Goal: Check status: Check status

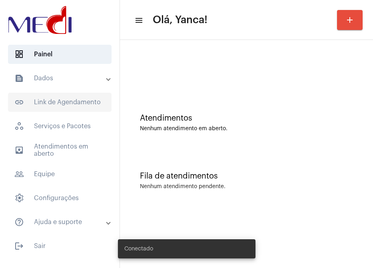
click at [46, 97] on span "link_outlined Link de Agendamento" at bounding box center [59, 102] width 103 height 19
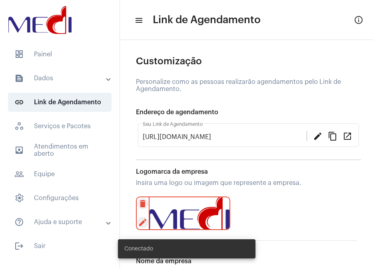
click at [62, 81] on mat-panel-title "text_snippet_outlined Dados" at bounding box center [60, 78] width 92 height 10
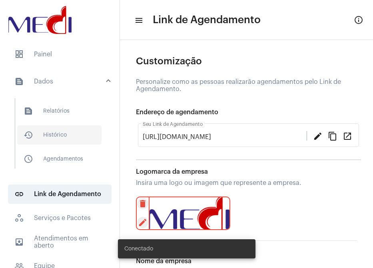
click at [64, 134] on span "history_outlined Histórico" at bounding box center [59, 134] width 84 height 19
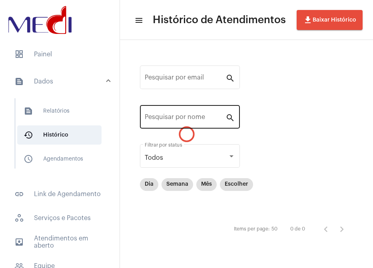
click at [174, 120] on input "Pesquisar por nome" at bounding box center [185, 118] width 81 height 7
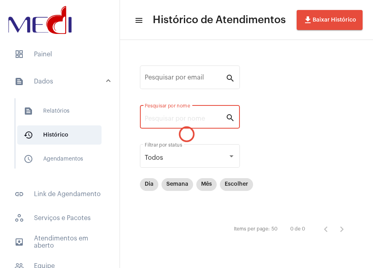
paste input "Edilson [PERSON_NAME] [PERSON_NAME] Filho"
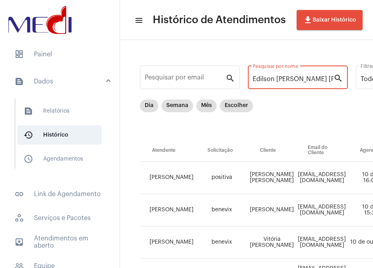
scroll to position [0, 27]
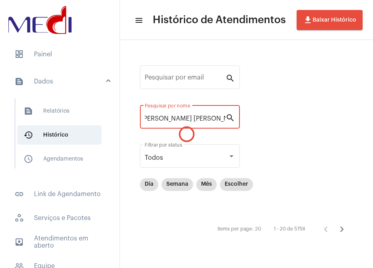
drag, startPoint x: 171, startPoint y: 117, endPoint x: 314, endPoint y: 124, distance: 142.8
click at [313, 123] on div "Pesquisar por email search Edilson [PERSON_NAME] [PERSON_NAME] Filho Pesquisar …" at bounding box center [246, 150] width 237 height 205
type input "[PERSON_NAME]"
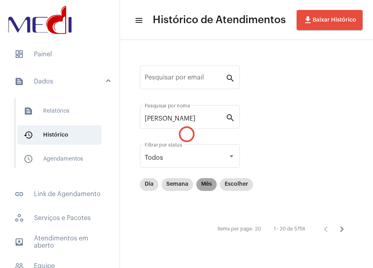
click at [201, 188] on mat-chip "Mês" at bounding box center [206, 184] width 20 height 13
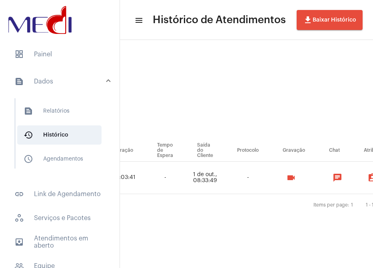
scroll to position [0, 547]
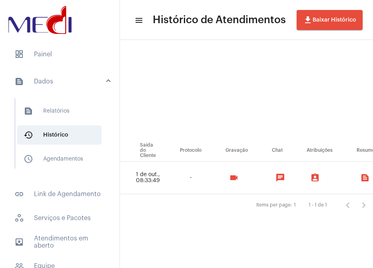
click at [234, 179] on button "videocam" at bounding box center [234, 178] width 16 height 16
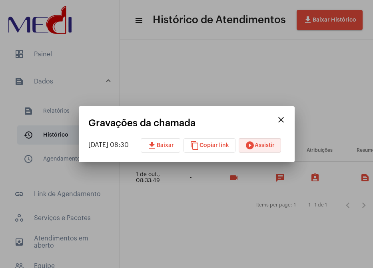
click at [262, 145] on span "play_circle_filled Assistir" at bounding box center [260, 146] width 30 height 6
